Goal: Task Accomplishment & Management: Complete application form

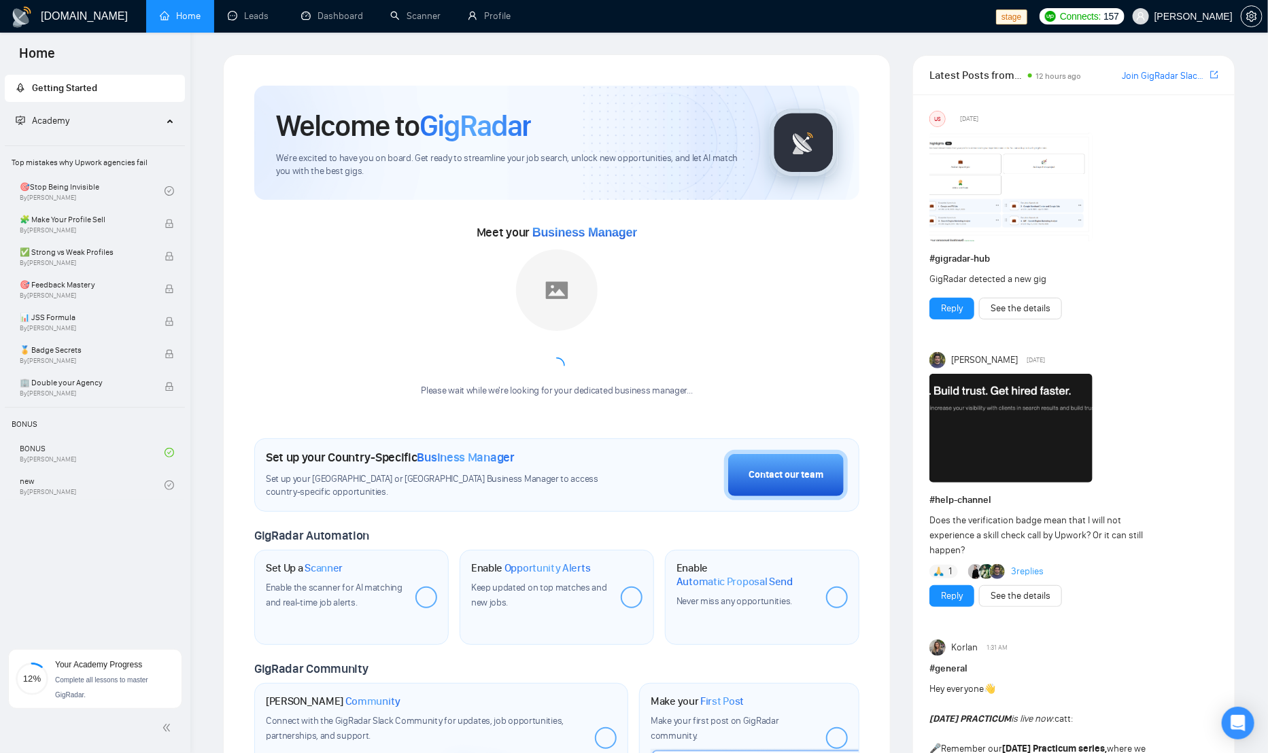
click at [252, 330] on div "Welcome to GigRadar We're excited to have you on board. Get ready to streamline…" at bounding box center [557, 508] width 638 height 879
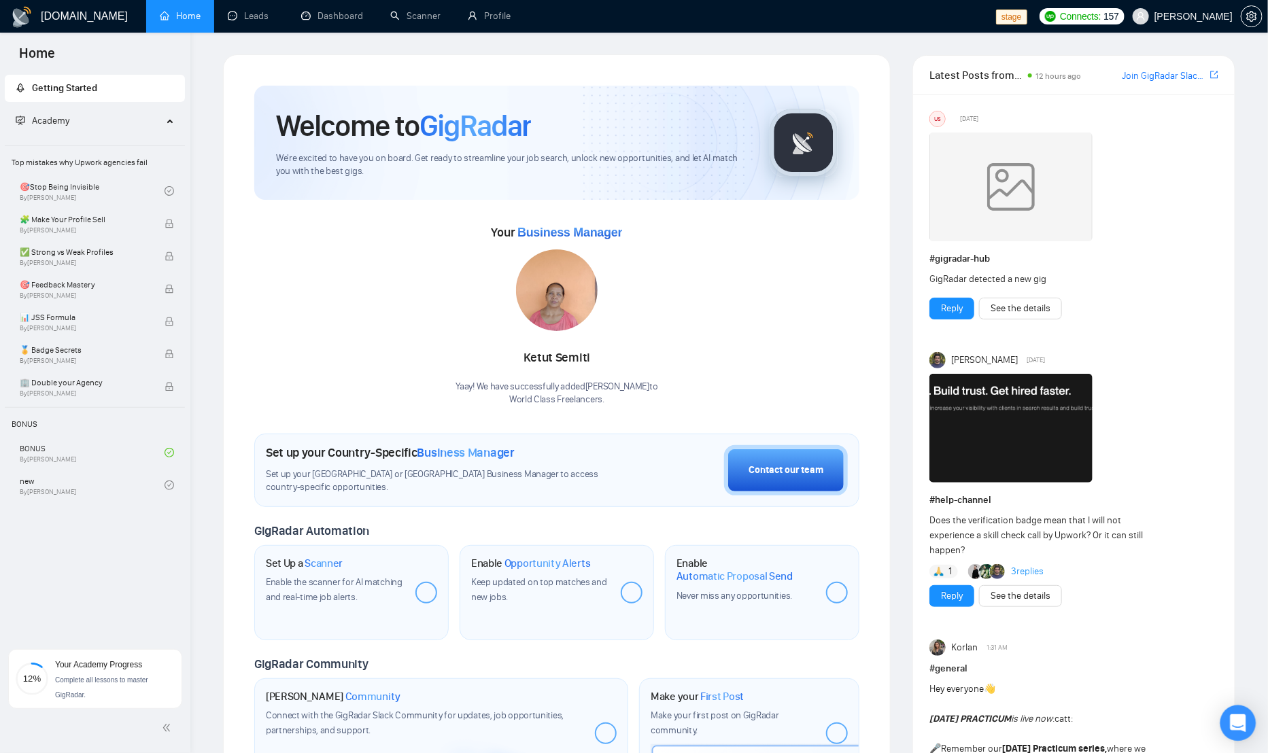
click at [1245, 730] on div "Open Intercom Messenger" at bounding box center [1238, 724] width 36 height 36
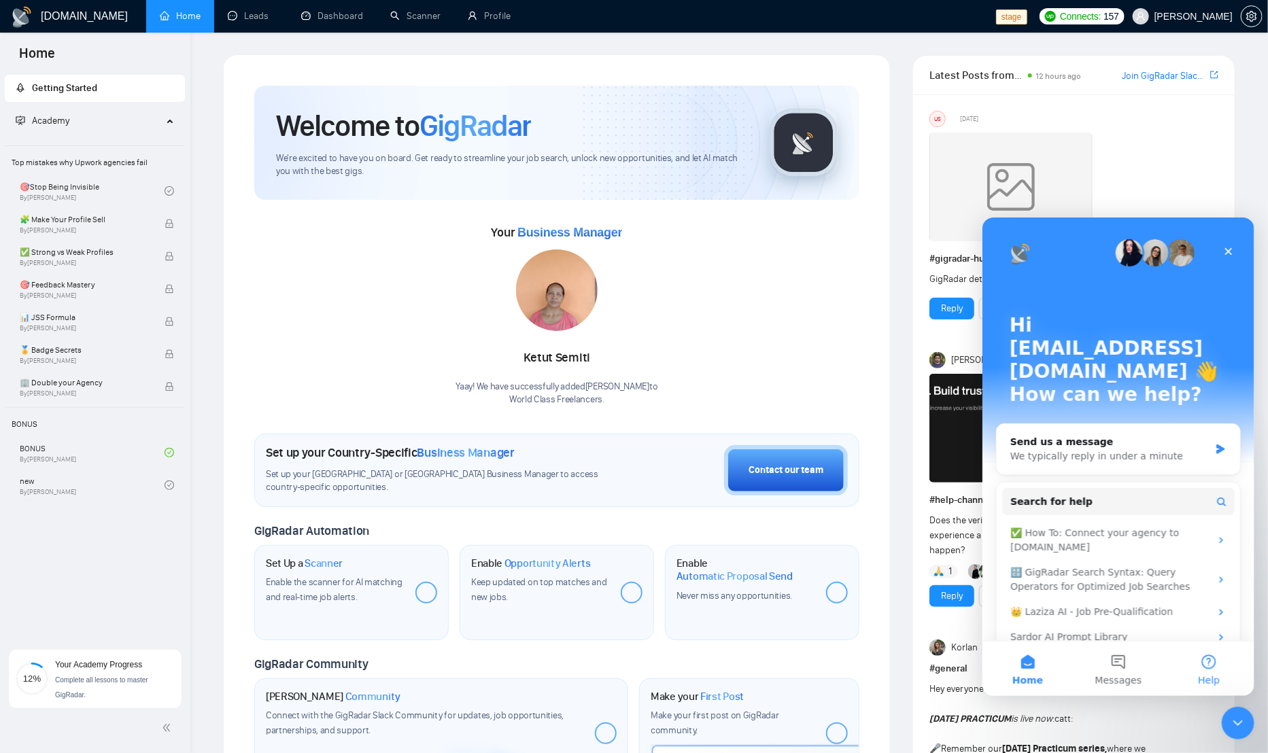
click at [1220, 663] on button "Help" at bounding box center [1208, 668] width 90 height 54
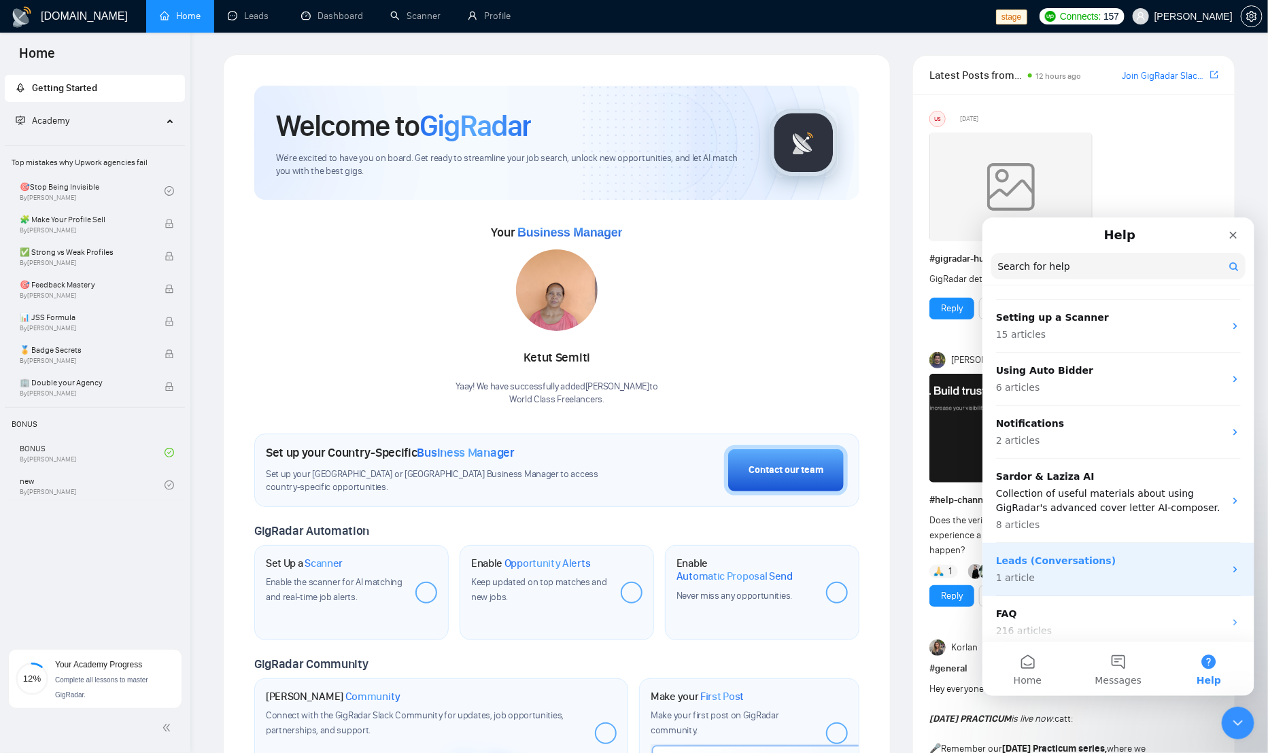
scroll to position [191, 0]
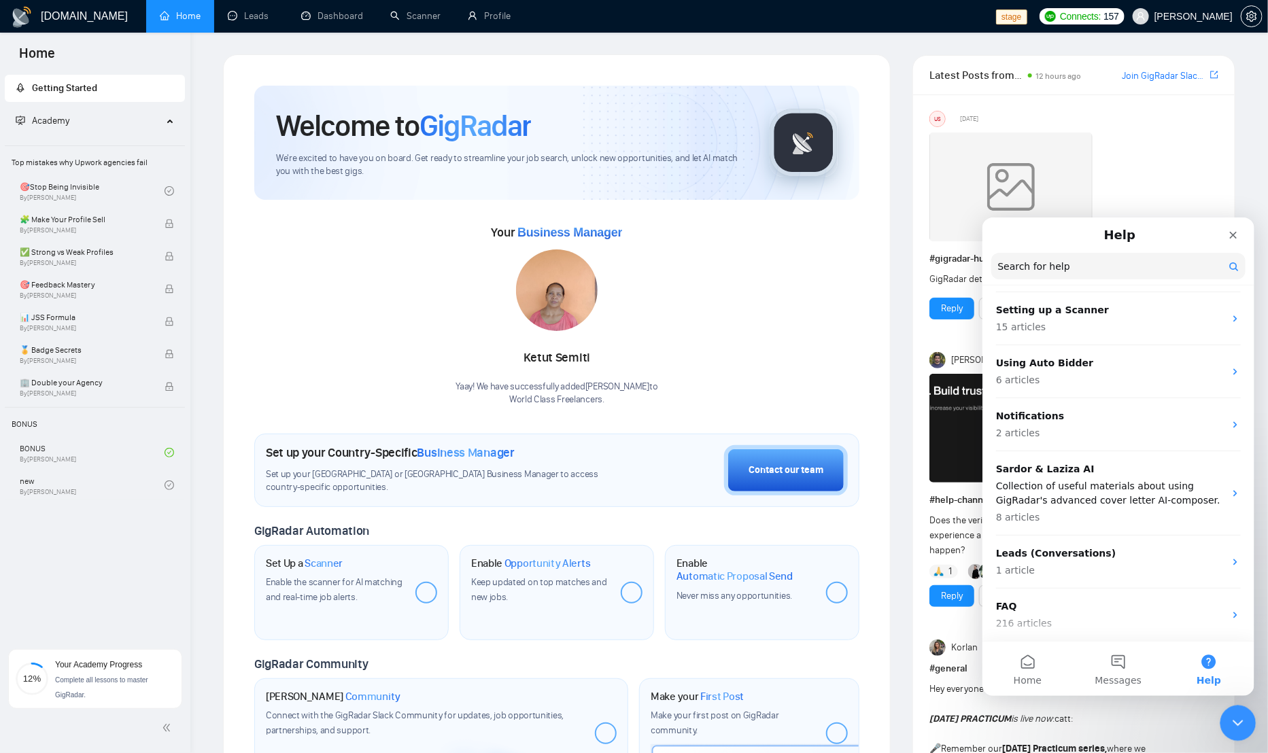
drag, startPoint x: 1245, startPoint y: 727, endPoint x: 1224, endPoint y: 720, distance: 22.1
click at [1246, 728] on div "Close Intercom Messenger" at bounding box center [1236, 721] width 33 height 33
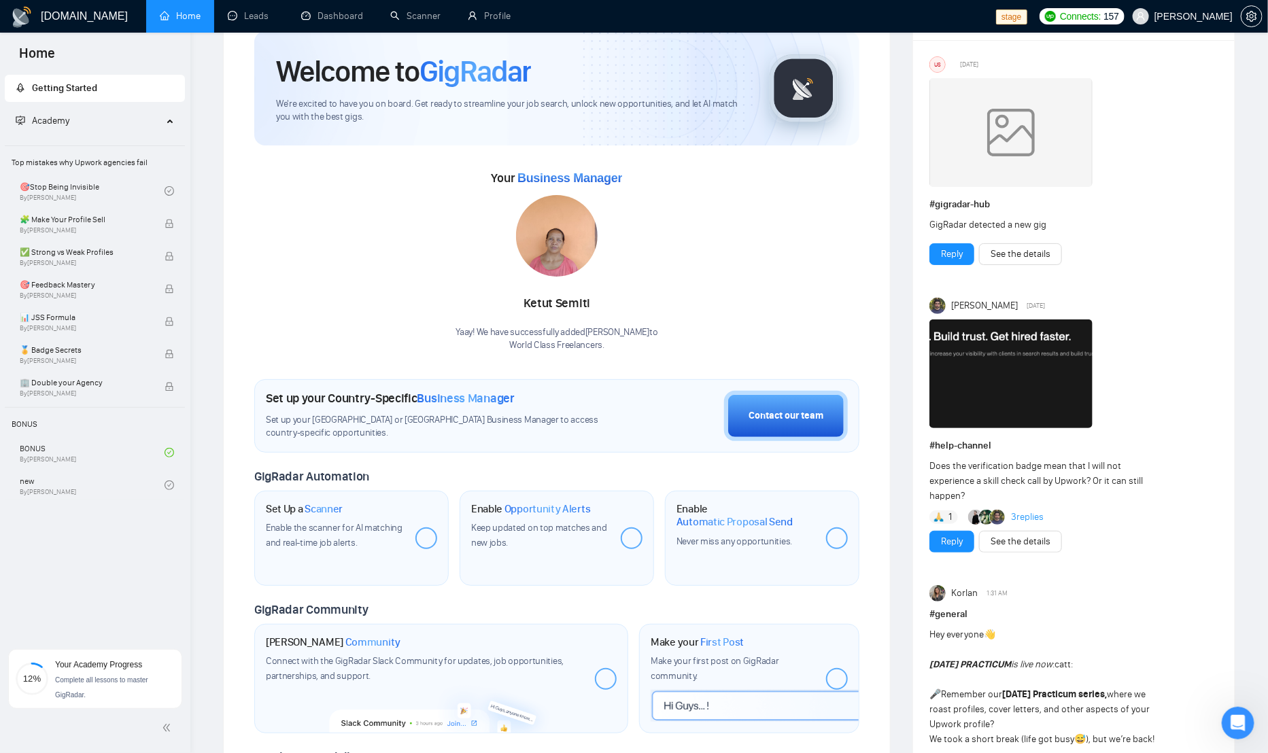
scroll to position [0, 0]
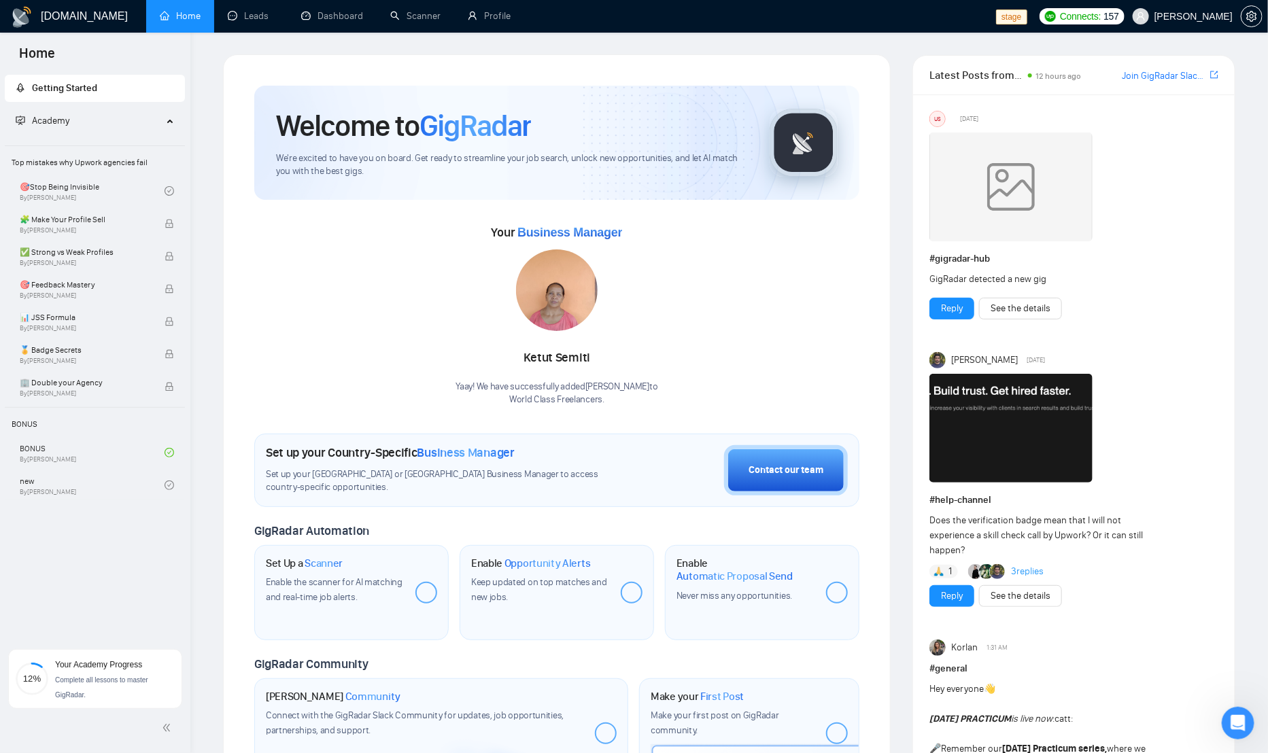
click at [835, 281] on div "Your Business Manager [PERSON_NAME]! We have successfully added [PERSON_NAME] t…" at bounding box center [556, 314] width 605 height 185
click at [744, 316] on div "Your Business Manager [PERSON_NAME]! We have successfully added [PERSON_NAME] t…" at bounding box center [556, 314] width 605 height 185
click at [1231, 723] on icon "Open Intercom Messenger" at bounding box center [1236, 721] width 10 height 11
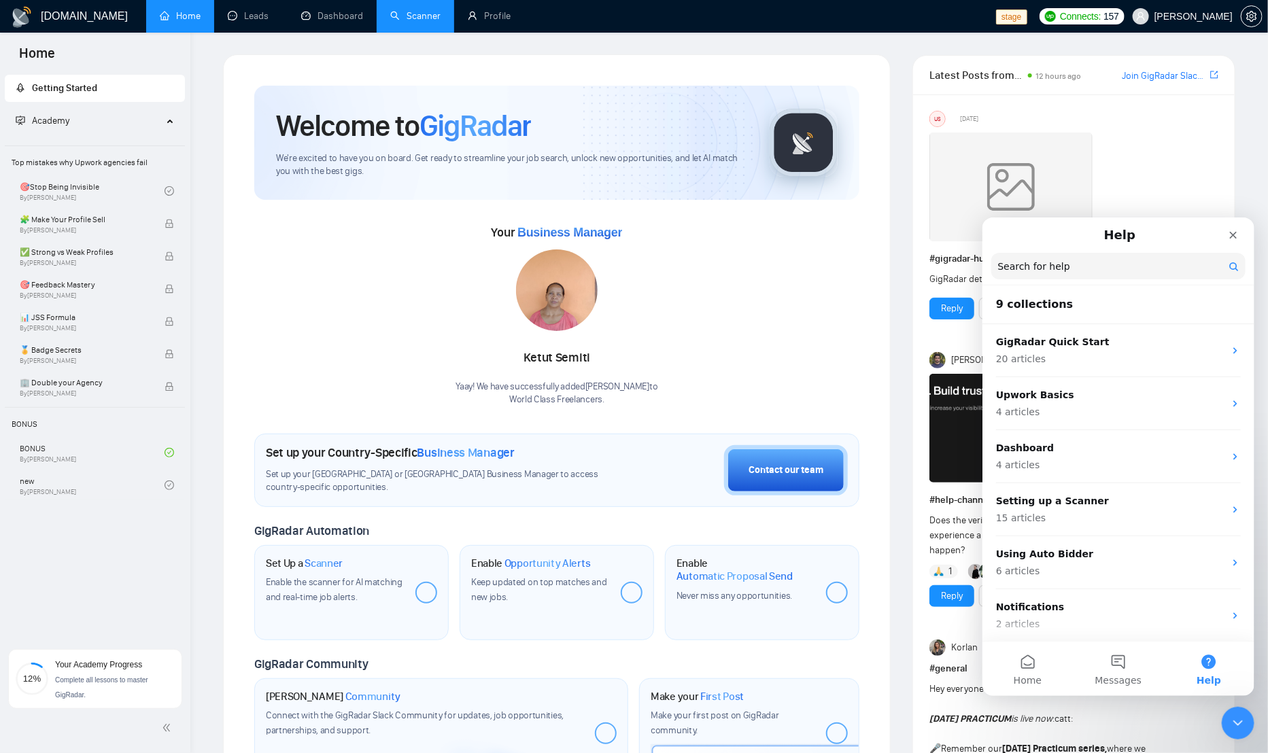
click at [411, 16] on link "Scanner" at bounding box center [415, 16] width 50 height 12
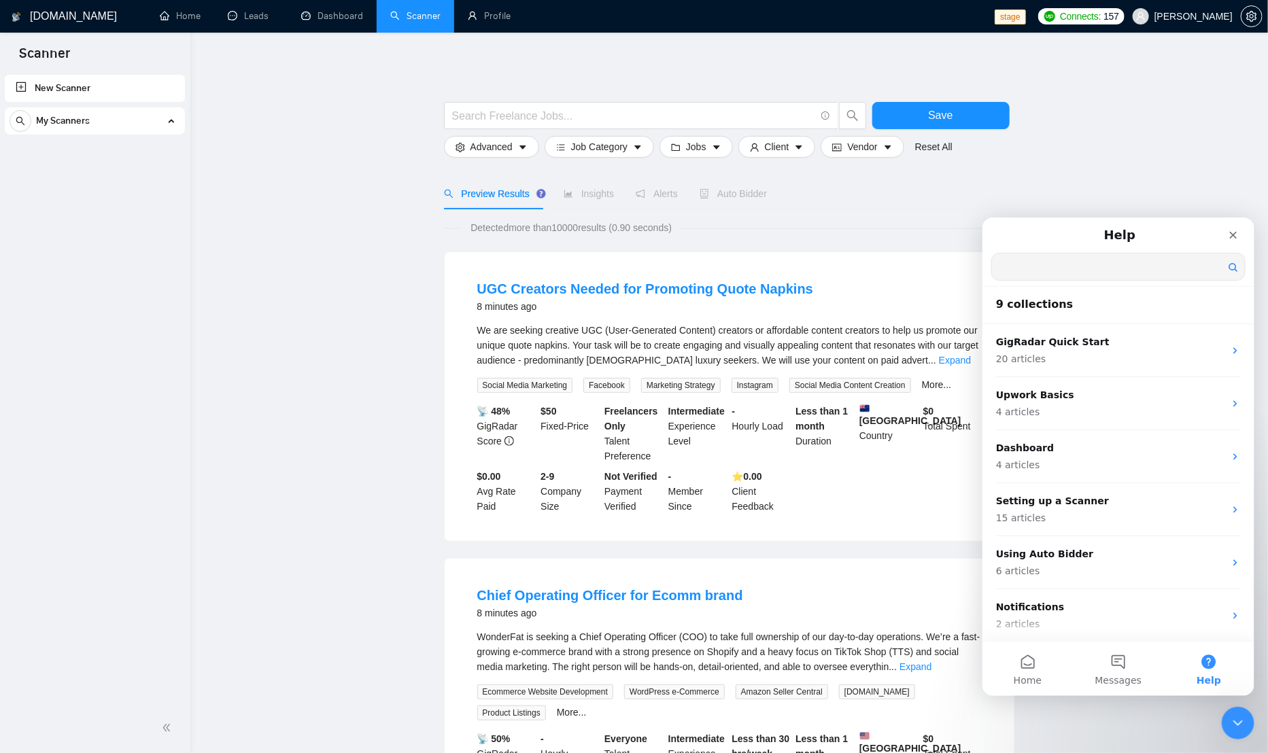
click at [1101, 269] on input "Search for help" at bounding box center [1117, 266] width 253 height 27
type input "profile match"
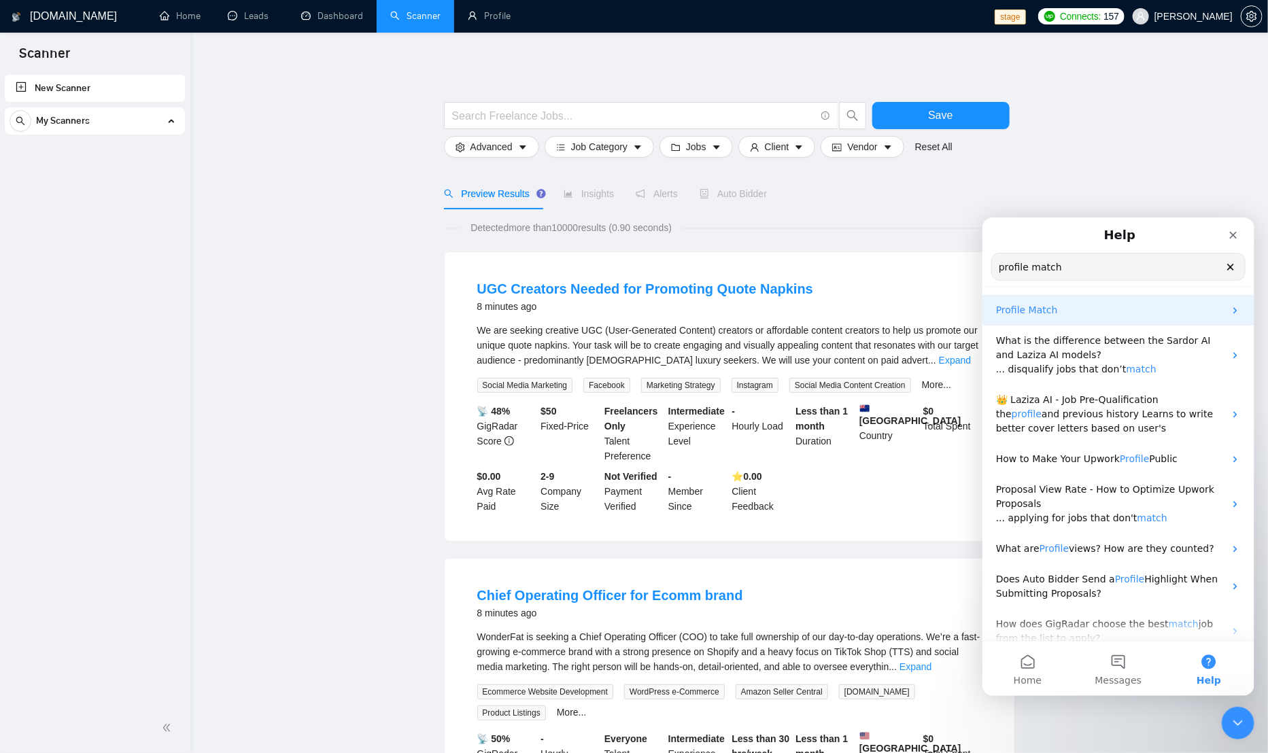
click at [1047, 300] on div "Profile Match" at bounding box center [1118, 309] width 272 height 31
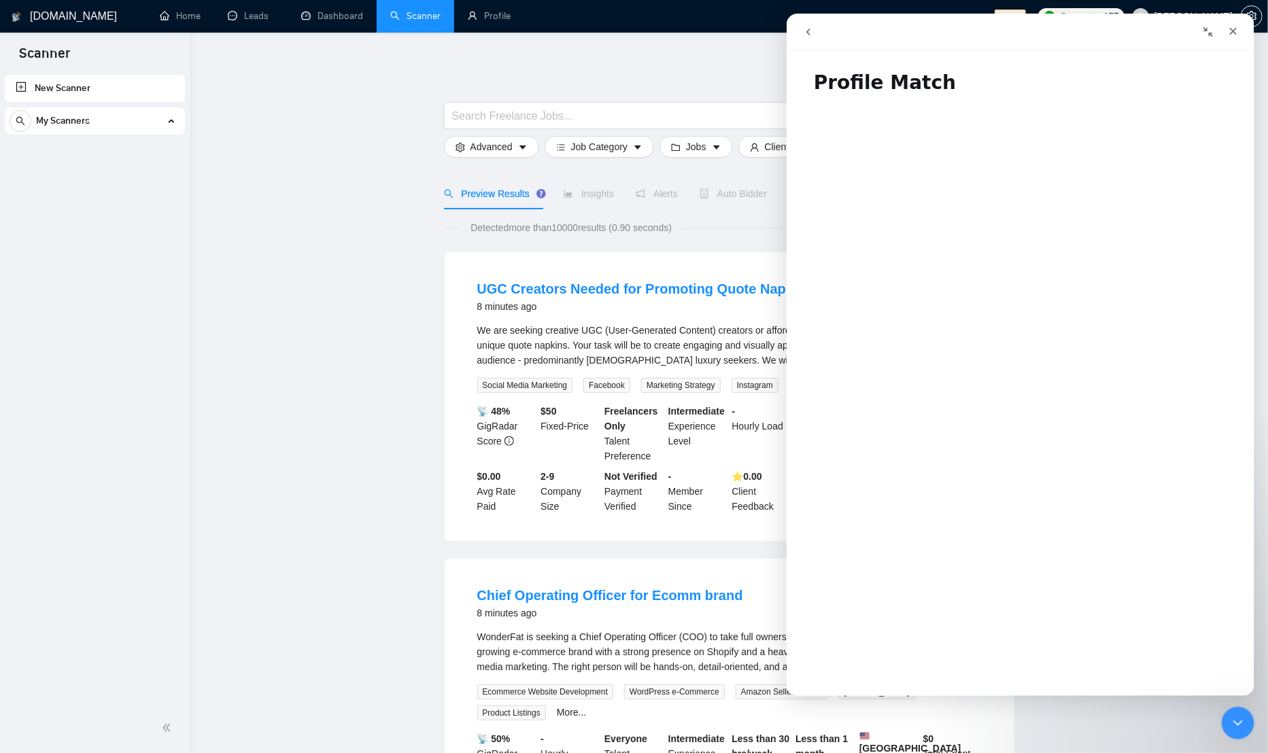
drag, startPoint x: 1242, startPoint y: 725, endPoint x: 1844, endPoint y: 1073, distance: 695.6
click at [1243, 725] on icon "Close Intercom Messenger" at bounding box center [1236, 721] width 16 height 16
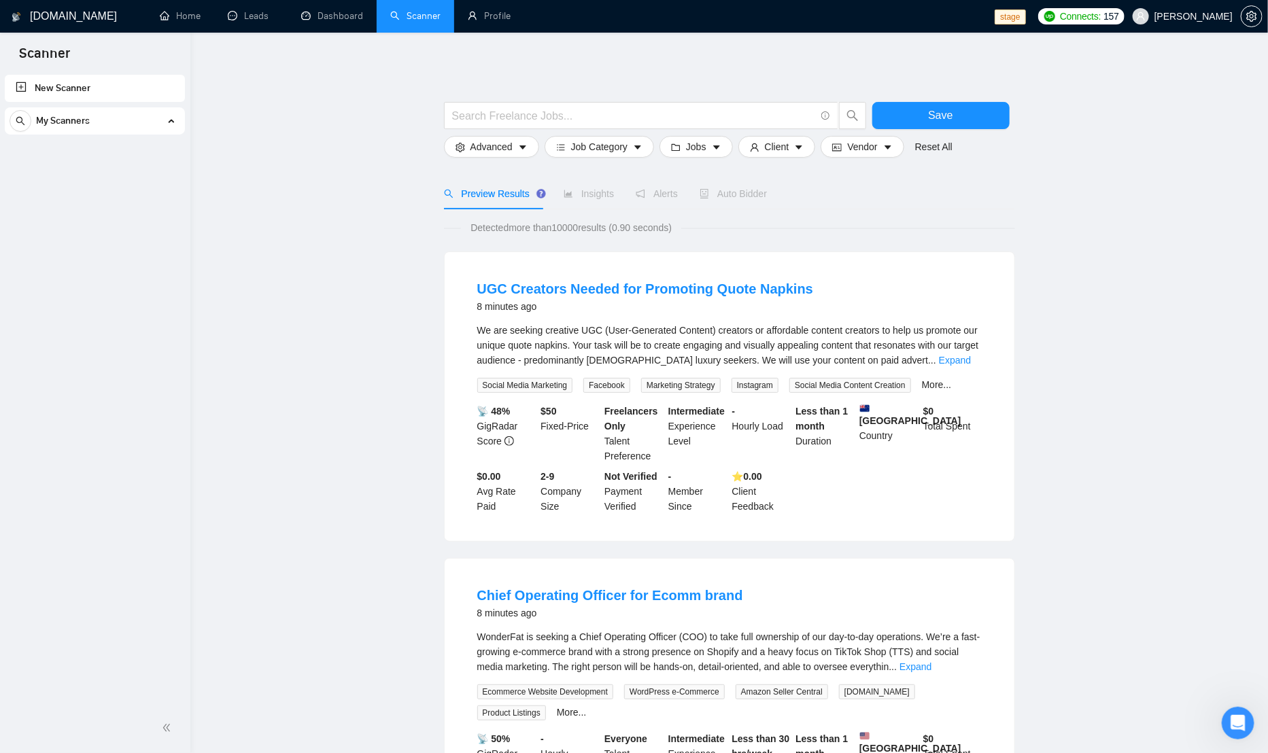
click at [187, 275] on div "New Scanner My Scanners" at bounding box center [95, 388] width 190 height 632
drag, startPoint x: 1260, startPoint y: 16, endPoint x: 1108, endPoint y: 105, distance: 175.8
click at [1259, 16] on span "setting" at bounding box center [1251, 16] width 20 height 11
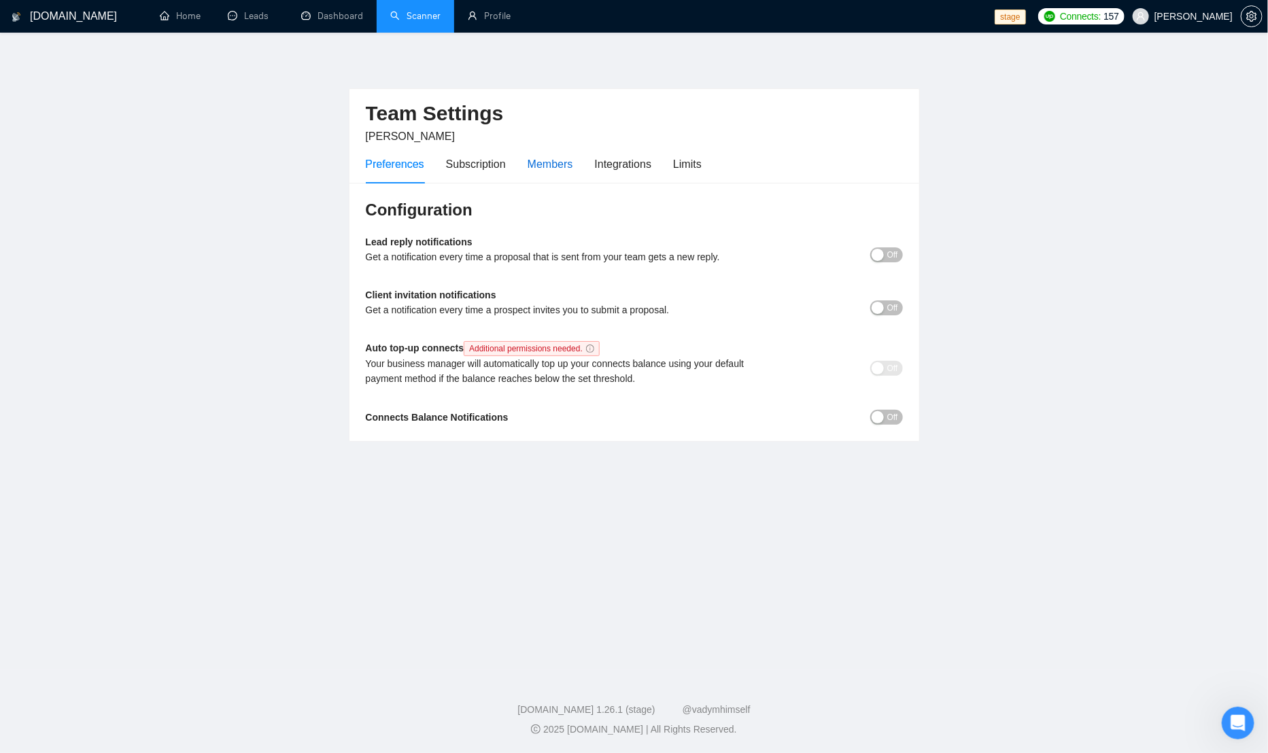
drag, startPoint x: 552, startPoint y: 160, endPoint x: 557, endPoint y: 169, distance: 9.8
click at [552, 160] on div "Members" at bounding box center [550, 164] width 46 height 17
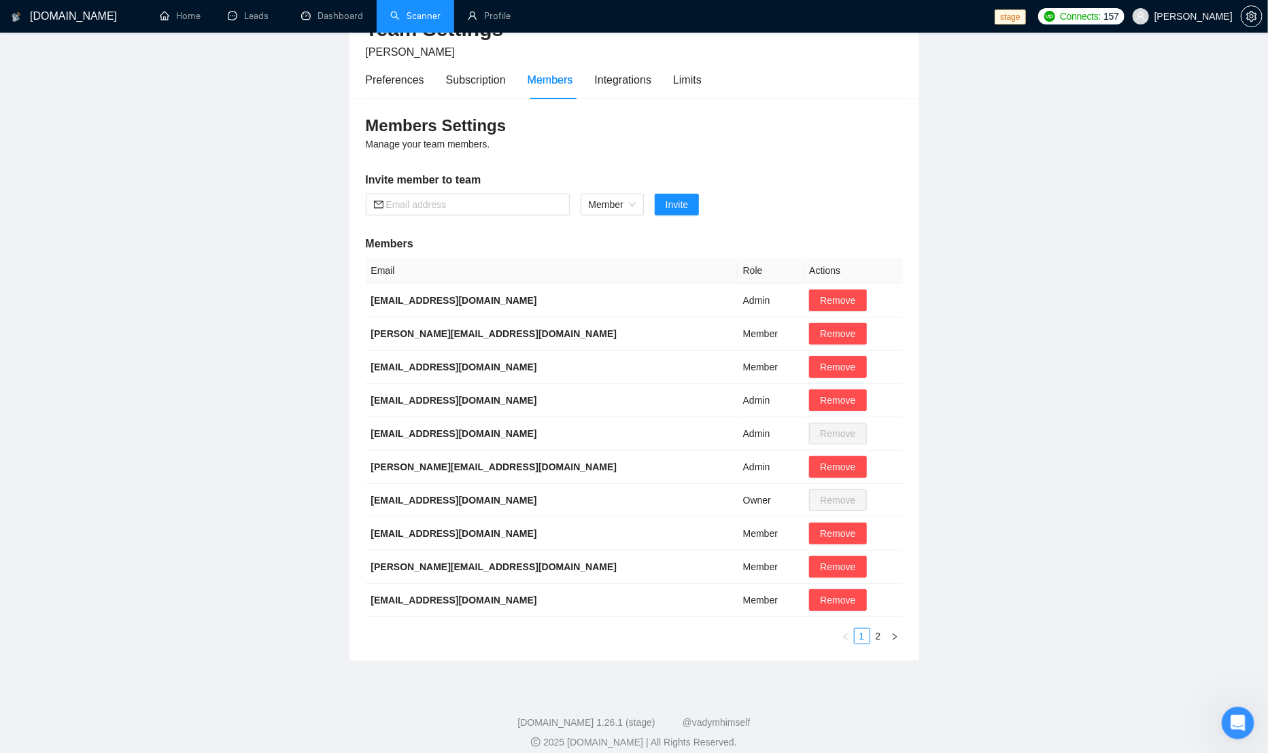
scroll to position [87, 0]
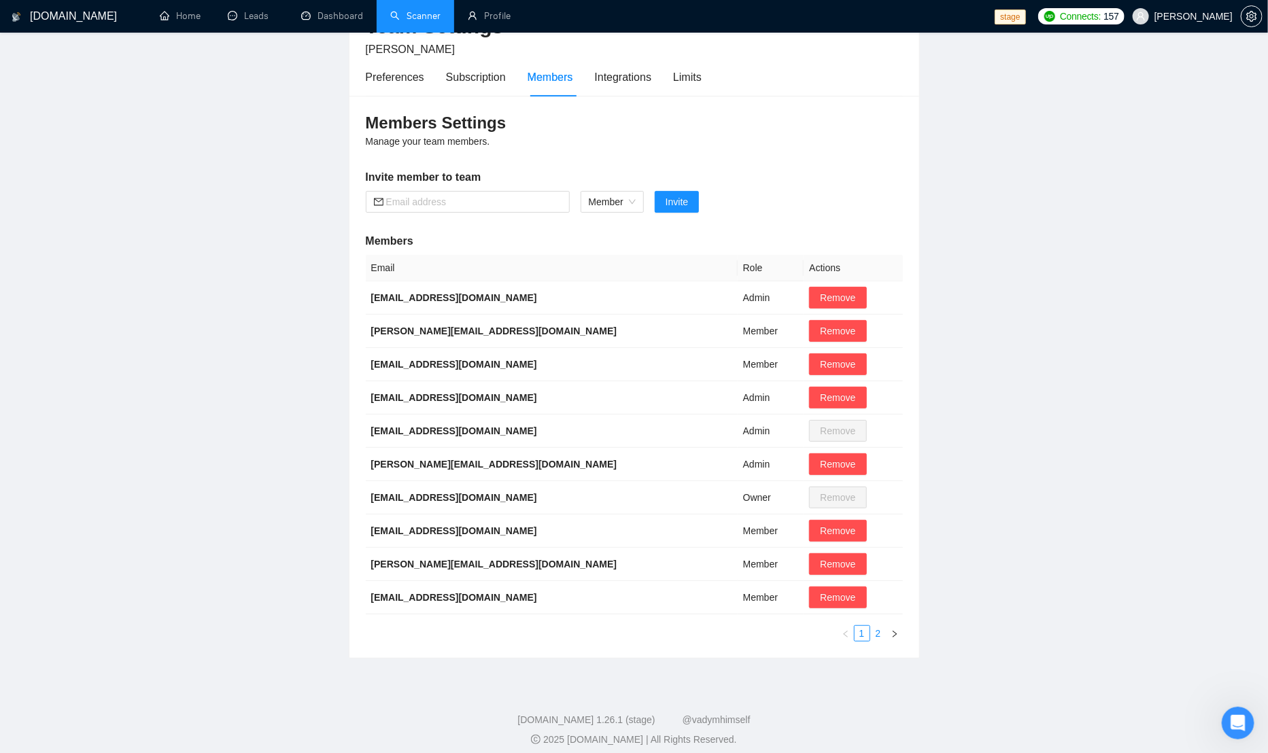
click at [877, 638] on link "2" at bounding box center [878, 633] width 15 height 15
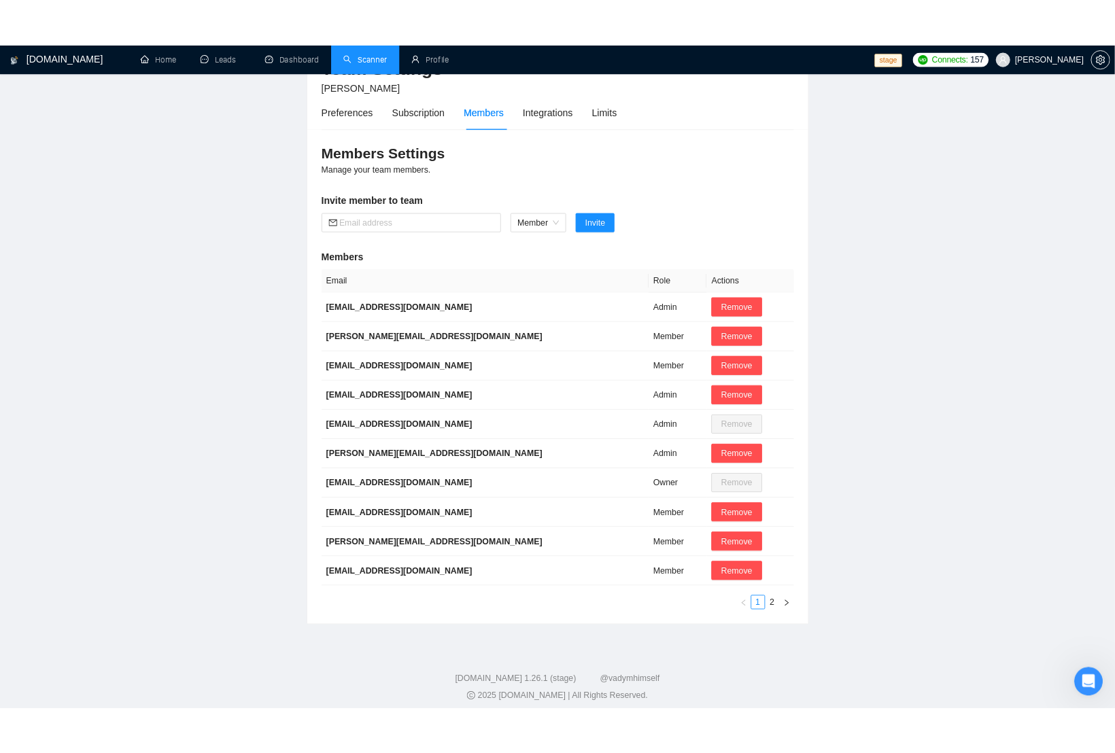
scroll to position [0, 0]
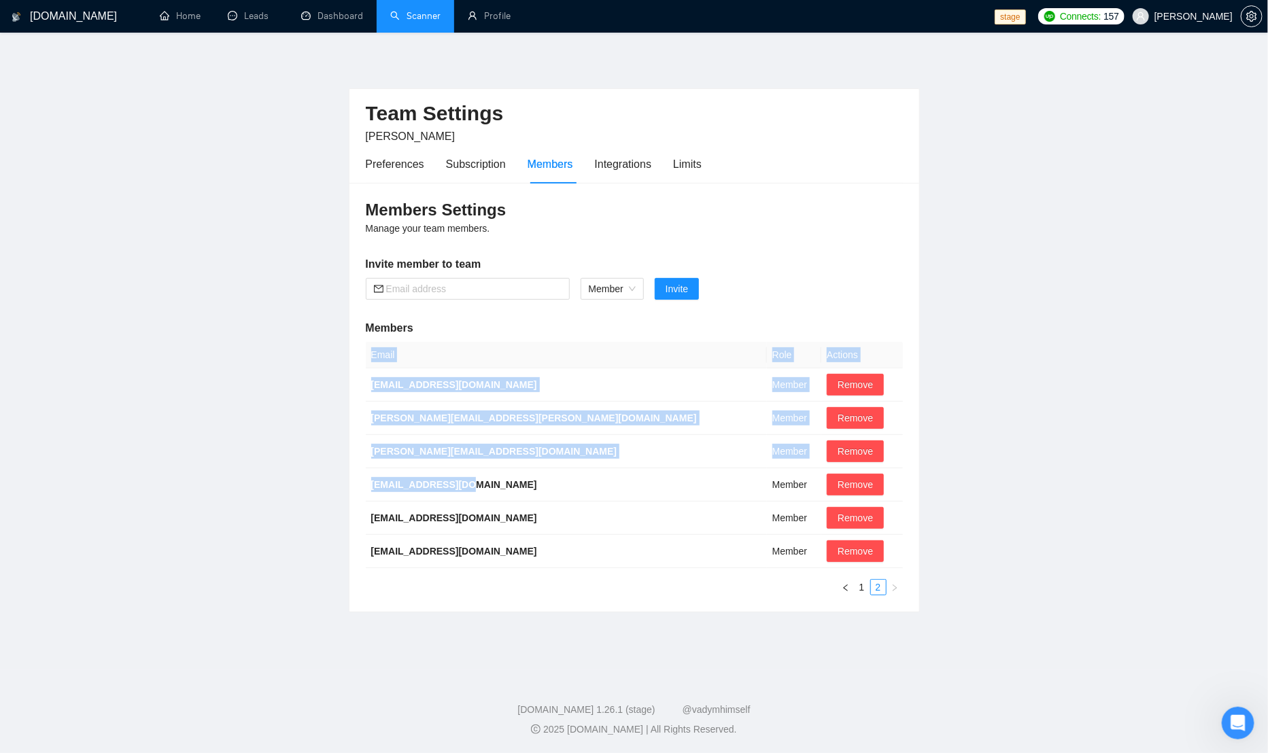
drag, startPoint x: 435, startPoint y: 491, endPoint x: 322, endPoint y: 487, distance: 112.9
click at [322, 487] on main "Team Settings [PERSON_NAME] Preferences Subscription Members Integrations Limit…" at bounding box center [634, 351] width 1224 height 594
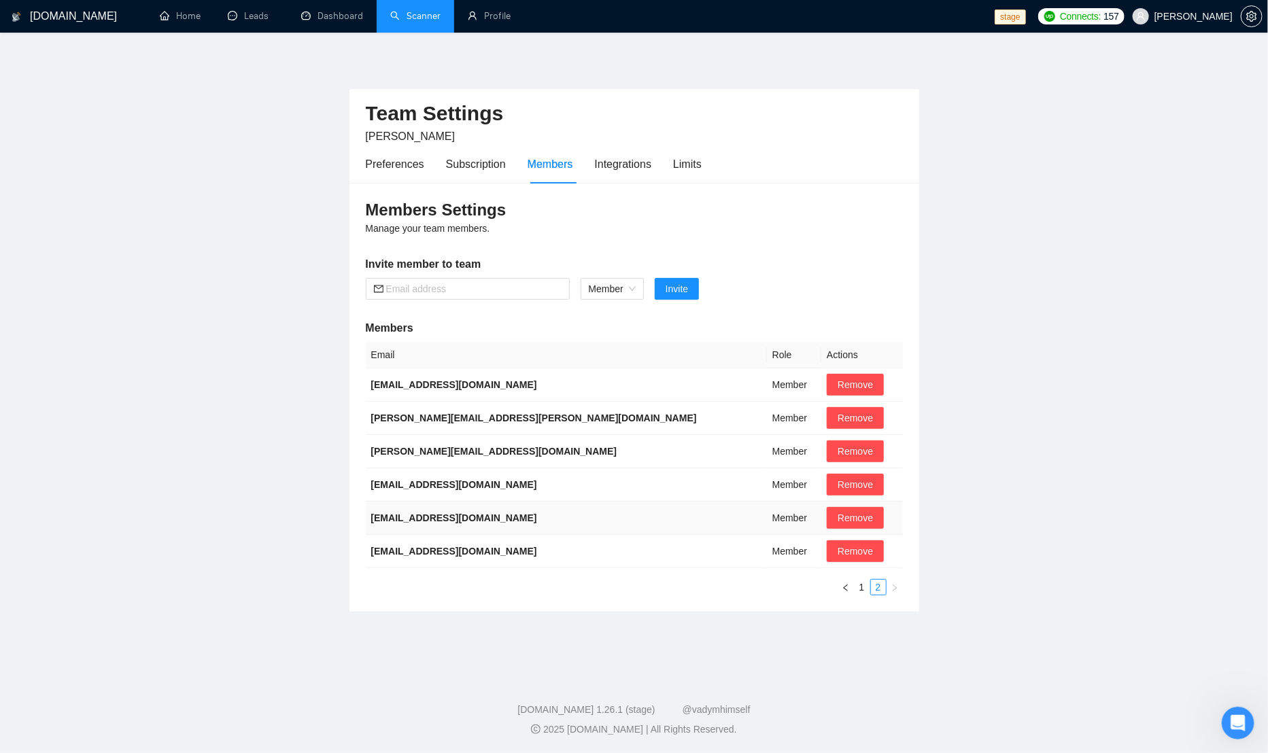
drag, startPoint x: 552, startPoint y: 502, endPoint x: 797, endPoint y: 504, distance: 244.7
click at [553, 502] on td "[EMAIL_ADDRESS][DOMAIN_NAME]" at bounding box center [566, 518] width 401 height 33
click at [524, 307] on div "Members Settings Manage your team members. Invite member to team Member Invite …" at bounding box center [634, 397] width 570 height 429
click at [534, 296] on input "text" at bounding box center [473, 288] width 175 height 15
paste input "[EMAIL_ADDRESS][DOMAIN_NAME]"
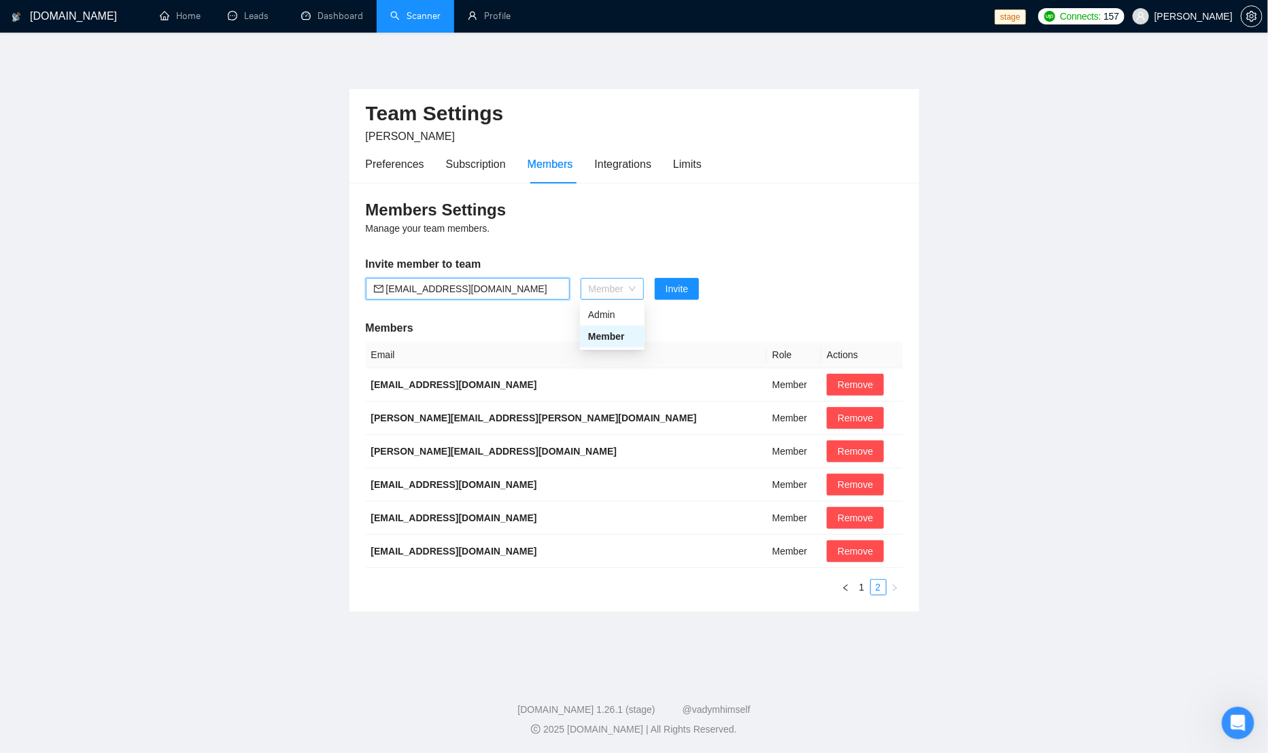
click at [619, 285] on span "Member" at bounding box center [612, 289] width 47 height 20
type input "[EMAIL_ADDRESS][DOMAIN_NAME]"
click at [606, 311] on div "Admin" at bounding box center [612, 314] width 48 height 15
click at [678, 286] on span "Invite" at bounding box center [668, 288] width 22 height 15
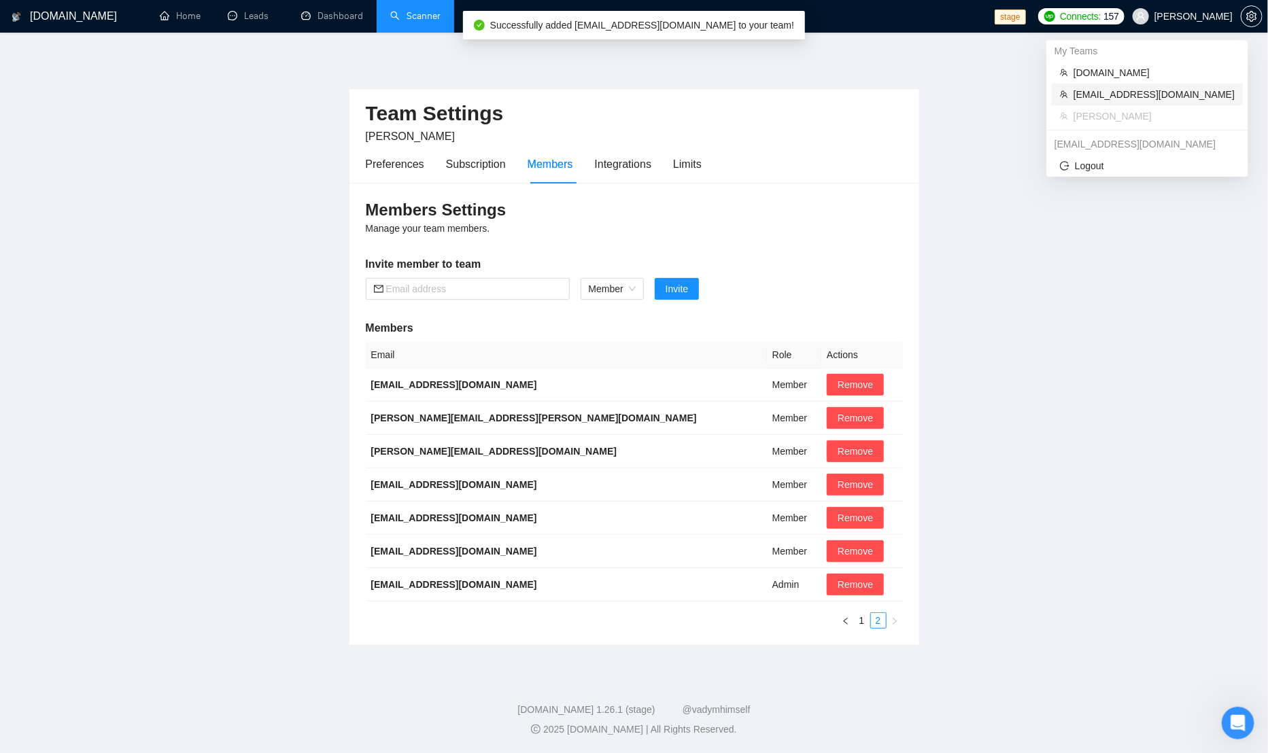
click at [1119, 97] on span "[EMAIL_ADDRESS][DOMAIN_NAME]" at bounding box center [1153, 94] width 161 height 15
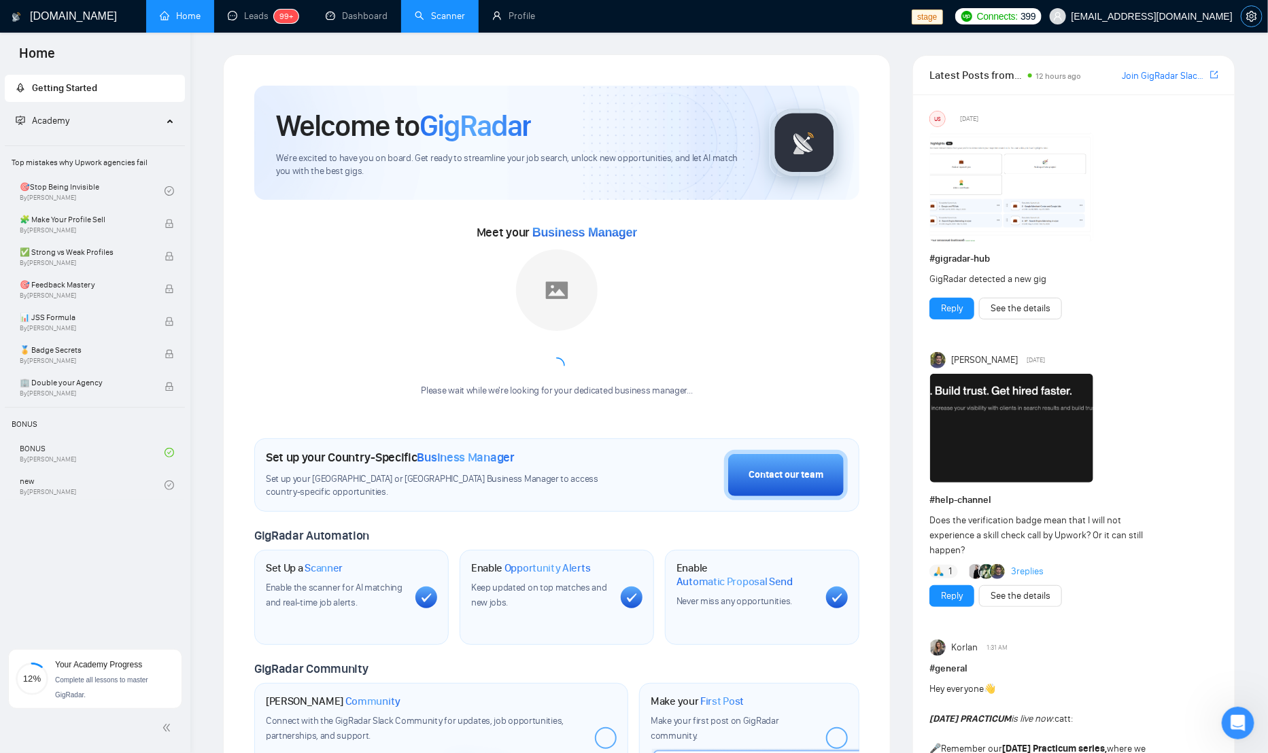
click at [1253, 12] on icon "setting" at bounding box center [1251, 16] width 11 height 11
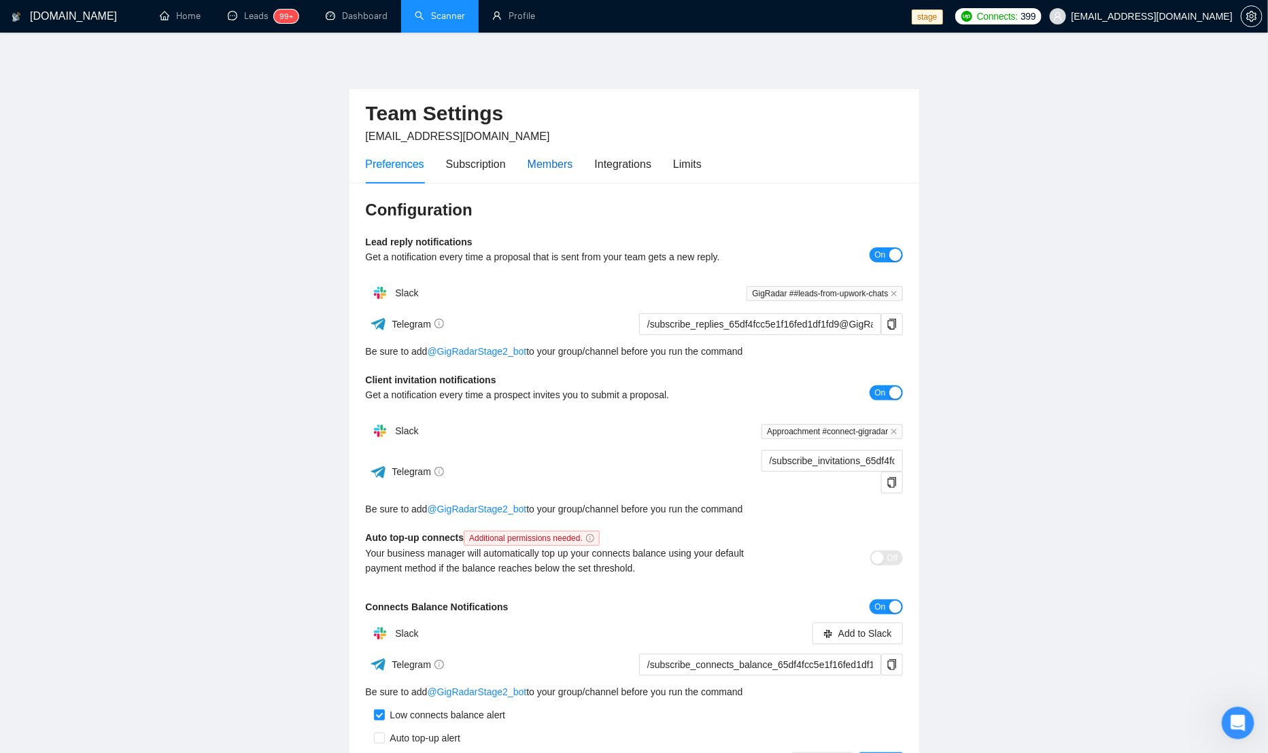
click at [563, 167] on div "Members" at bounding box center [550, 164] width 46 height 17
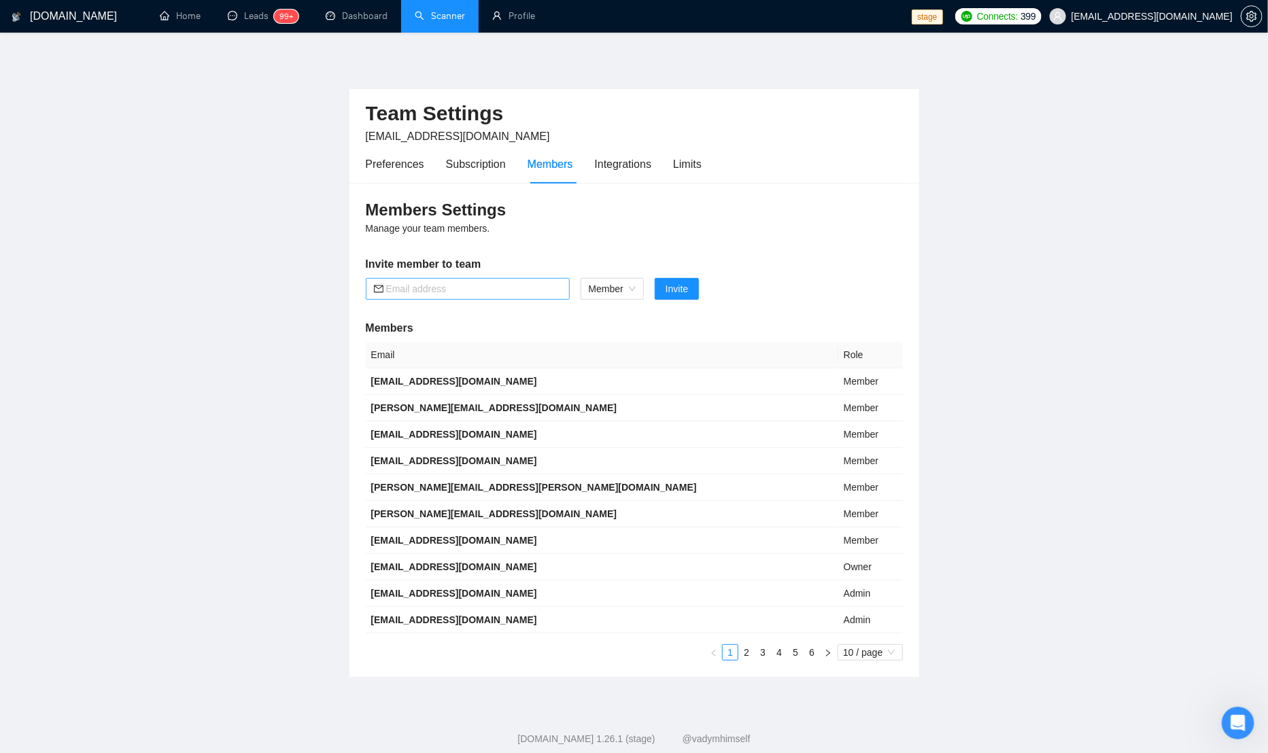
click at [464, 283] on input "text" at bounding box center [473, 288] width 175 height 15
paste input "[EMAIL_ADDRESS][DOMAIN_NAME]"
click at [608, 287] on span "Member" at bounding box center [612, 289] width 47 height 20
type input "[EMAIL_ADDRESS][DOMAIN_NAME]"
click at [618, 314] on div "Admin" at bounding box center [612, 314] width 48 height 15
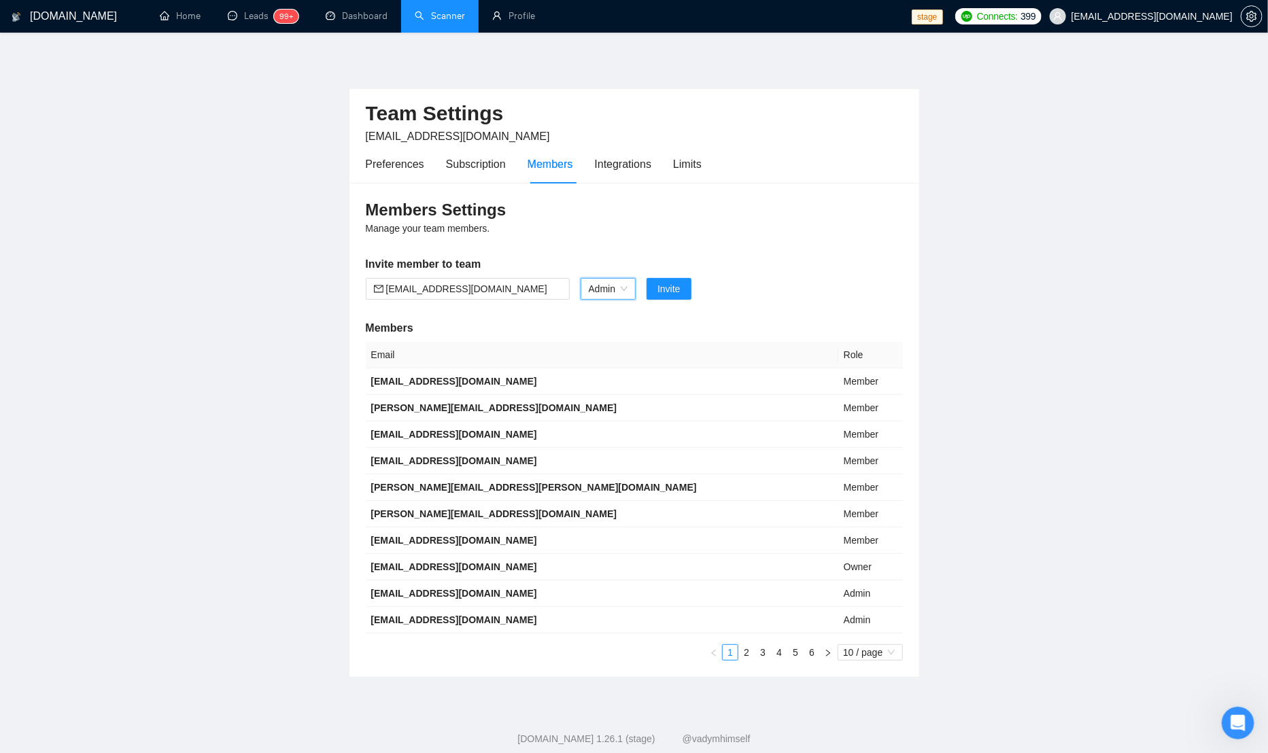
click at [863, 235] on div "Members Settings Manage your team members. Invite member to team [EMAIL_ADDRESS…" at bounding box center [634, 430] width 570 height 494
click at [689, 286] on button "Invite" at bounding box center [668, 289] width 44 height 22
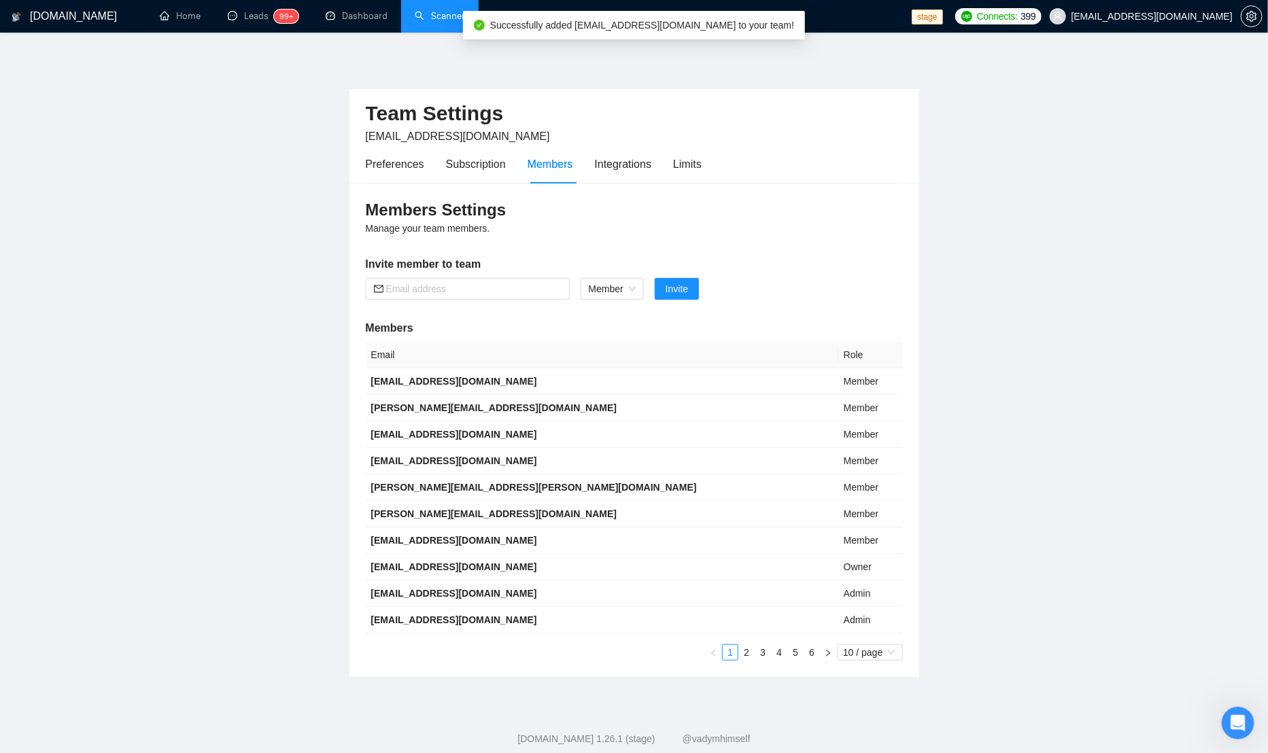
click at [268, 258] on main "Team Settings [EMAIL_ADDRESS][DOMAIN_NAME] Preferences Subscription Members Int…" at bounding box center [634, 365] width 1224 height 623
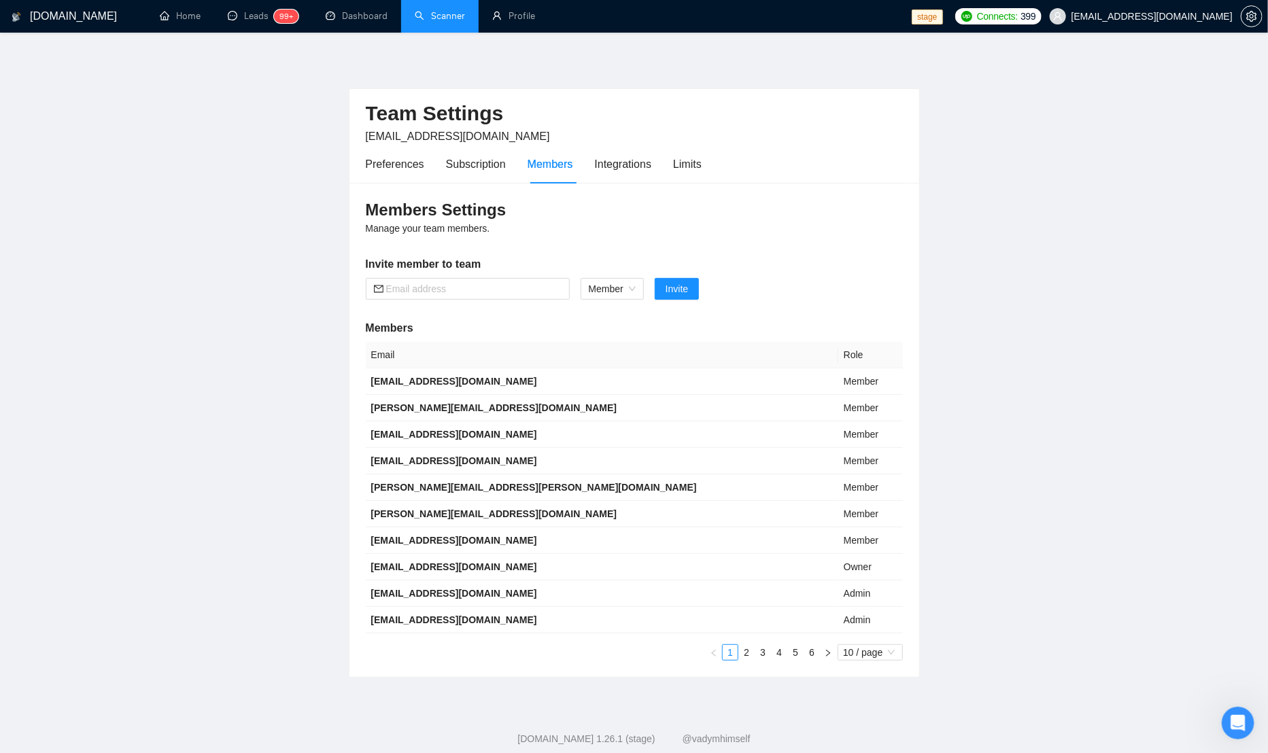
drag, startPoint x: 1100, startPoint y: 347, endPoint x: 637, endPoint y: 213, distance: 481.9
click at [1037, 326] on main "Team Settings [EMAIL_ADDRESS][DOMAIN_NAME] Preferences Subscription Members Int…" at bounding box center [634, 365] width 1224 height 623
click at [226, 155] on main "Team Settings [EMAIL_ADDRESS][DOMAIN_NAME] Preferences Subscription Members Int…" at bounding box center [634, 365] width 1224 height 623
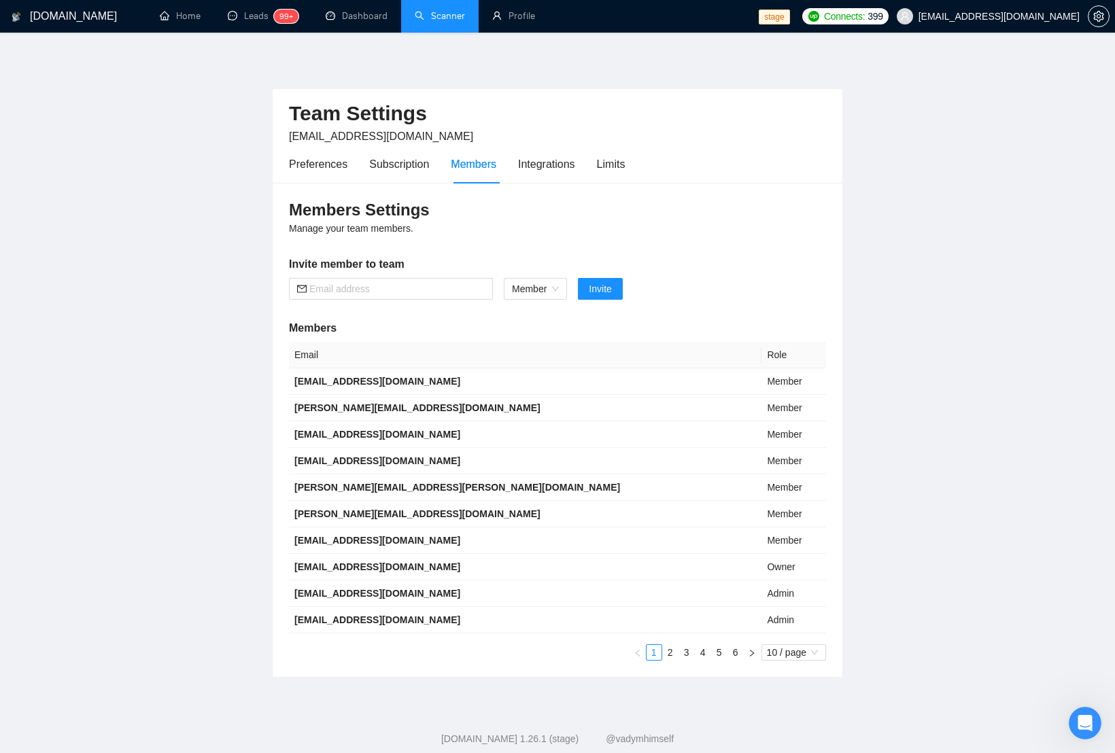
click at [179, 321] on main "Team Settings [EMAIL_ADDRESS][DOMAIN_NAME] Preferences Subscription Members Int…" at bounding box center [557, 365] width 1071 height 623
drag, startPoint x: 156, startPoint y: 131, endPoint x: 141, endPoint y: 128, distance: 14.5
click at [154, 131] on main "Team Settings [EMAIL_ADDRESS][DOMAIN_NAME] Preferences Subscription Members Int…" at bounding box center [557, 365] width 1071 height 623
click at [194, 491] on main "Team Settings [EMAIL_ADDRESS][DOMAIN_NAME] Preferences Subscription Members Int…" at bounding box center [557, 365] width 1071 height 623
